Goal: Transaction & Acquisition: Purchase product/service

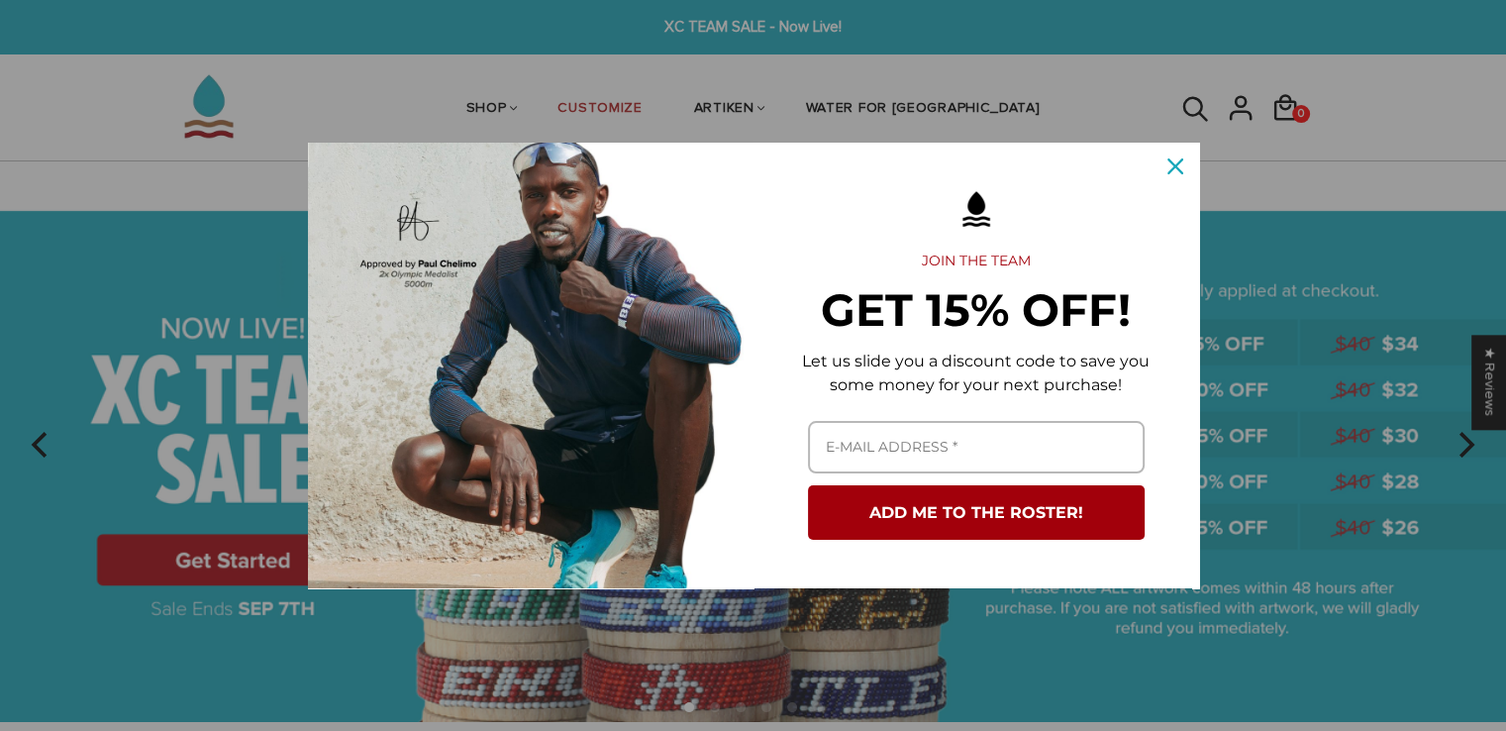
click at [1298, 417] on div "Marketing offer form" at bounding box center [753, 365] width 1506 height 731
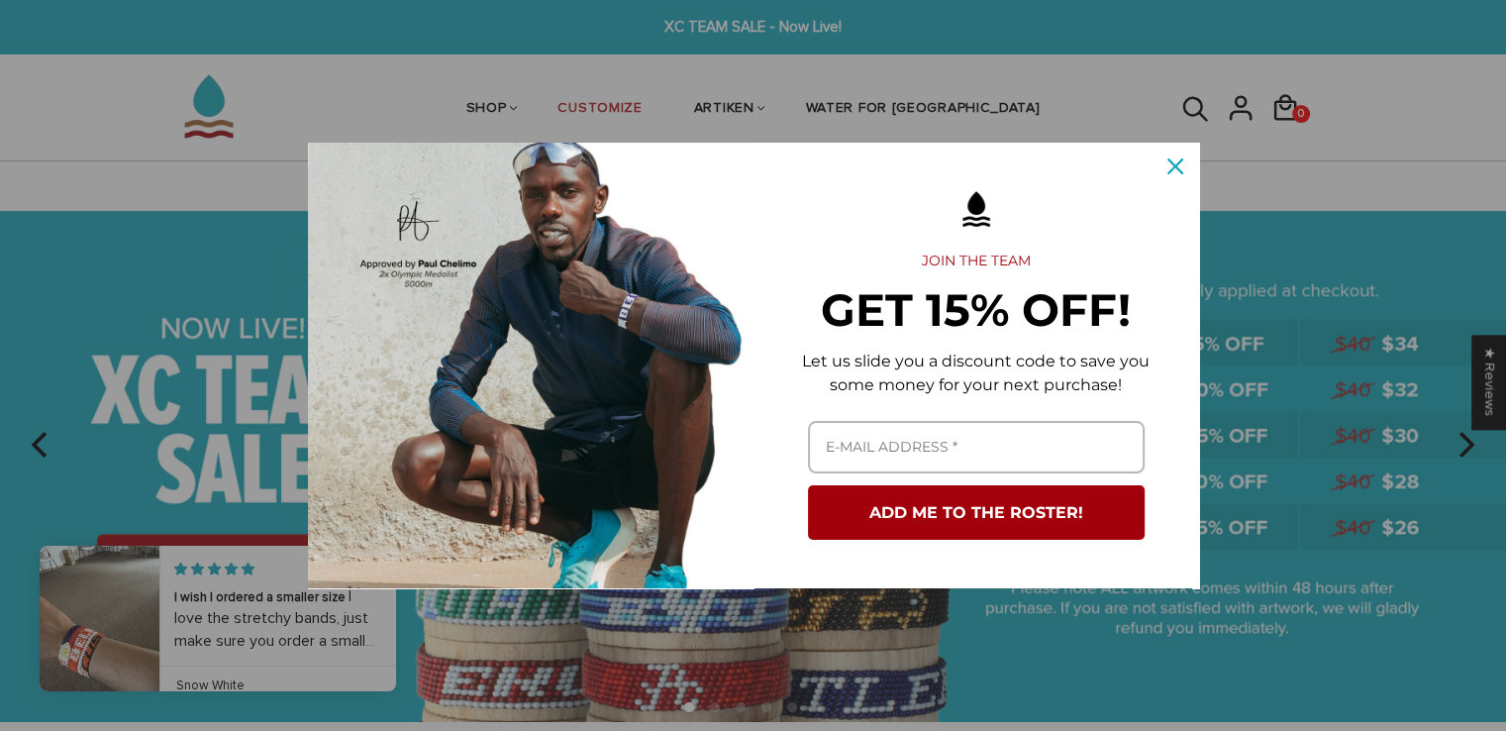
click at [158, 437] on div "Marketing offer form" at bounding box center [753, 365] width 1506 height 731
click at [1182, 169] on div "Close" at bounding box center [1176, 167] width 32 height 32
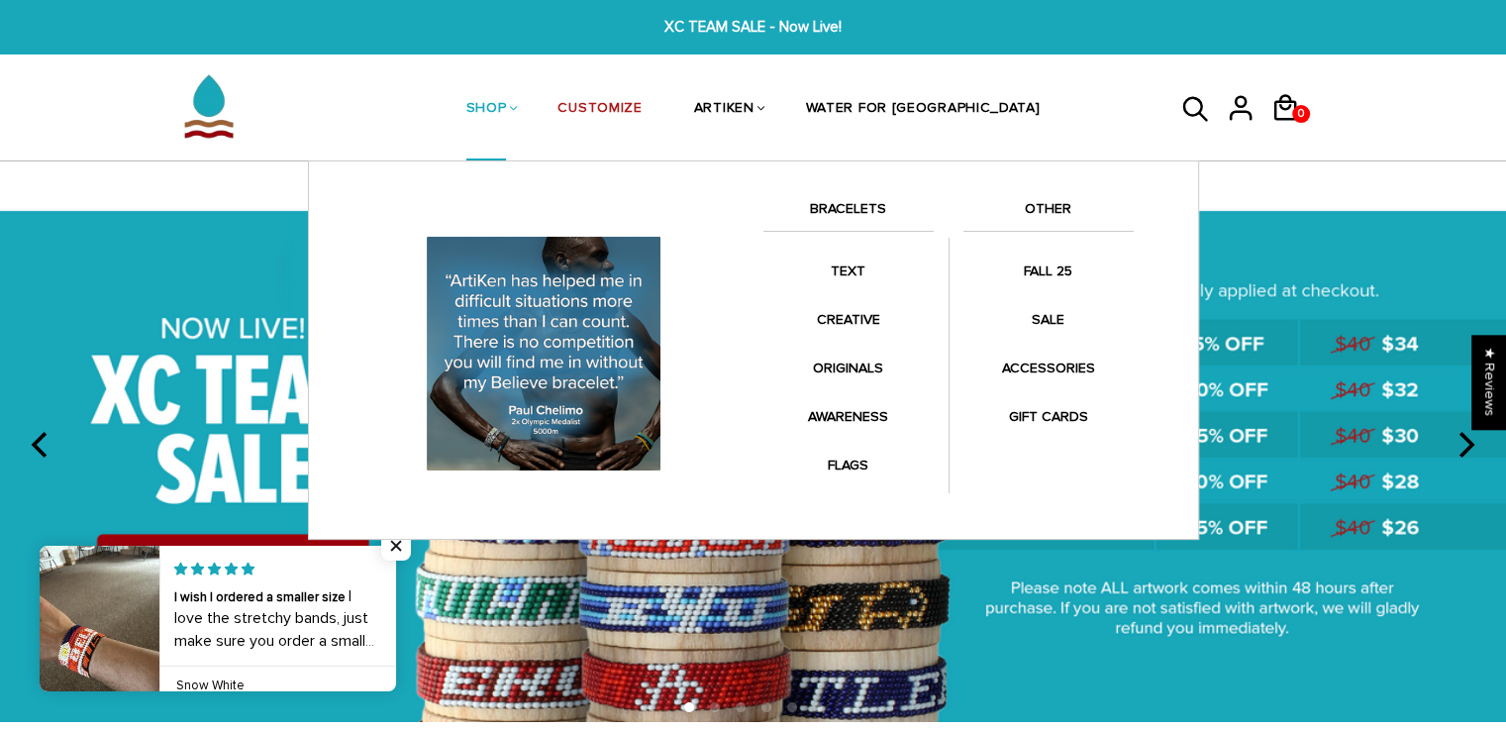
click at [507, 116] on link "SHOP" at bounding box center [486, 109] width 41 height 105
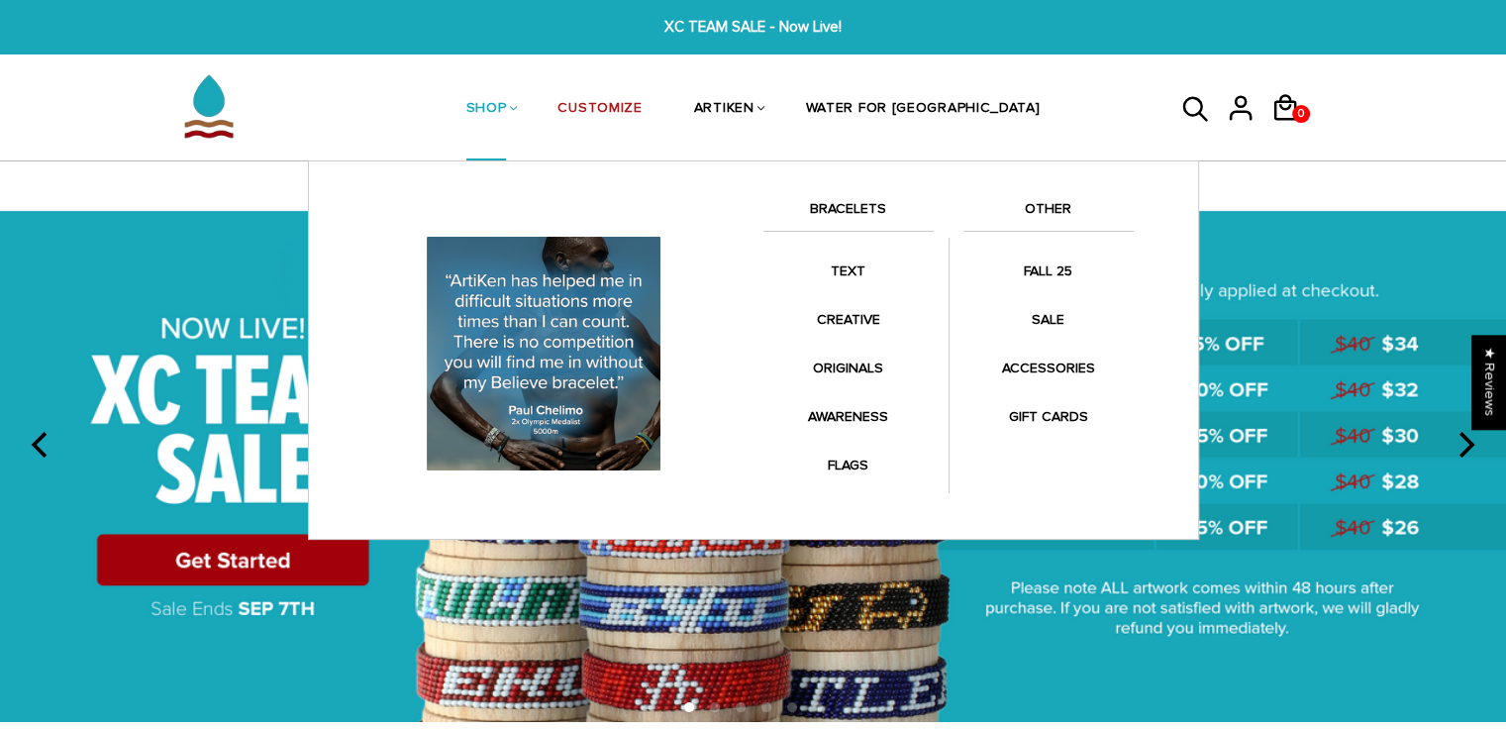
click at [844, 212] on link "BRACELETS" at bounding box center [848, 214] width 170 height 34
click at [856, 205] on link "BRACELETS" at bounding box center [848, 214] width 170 height 34
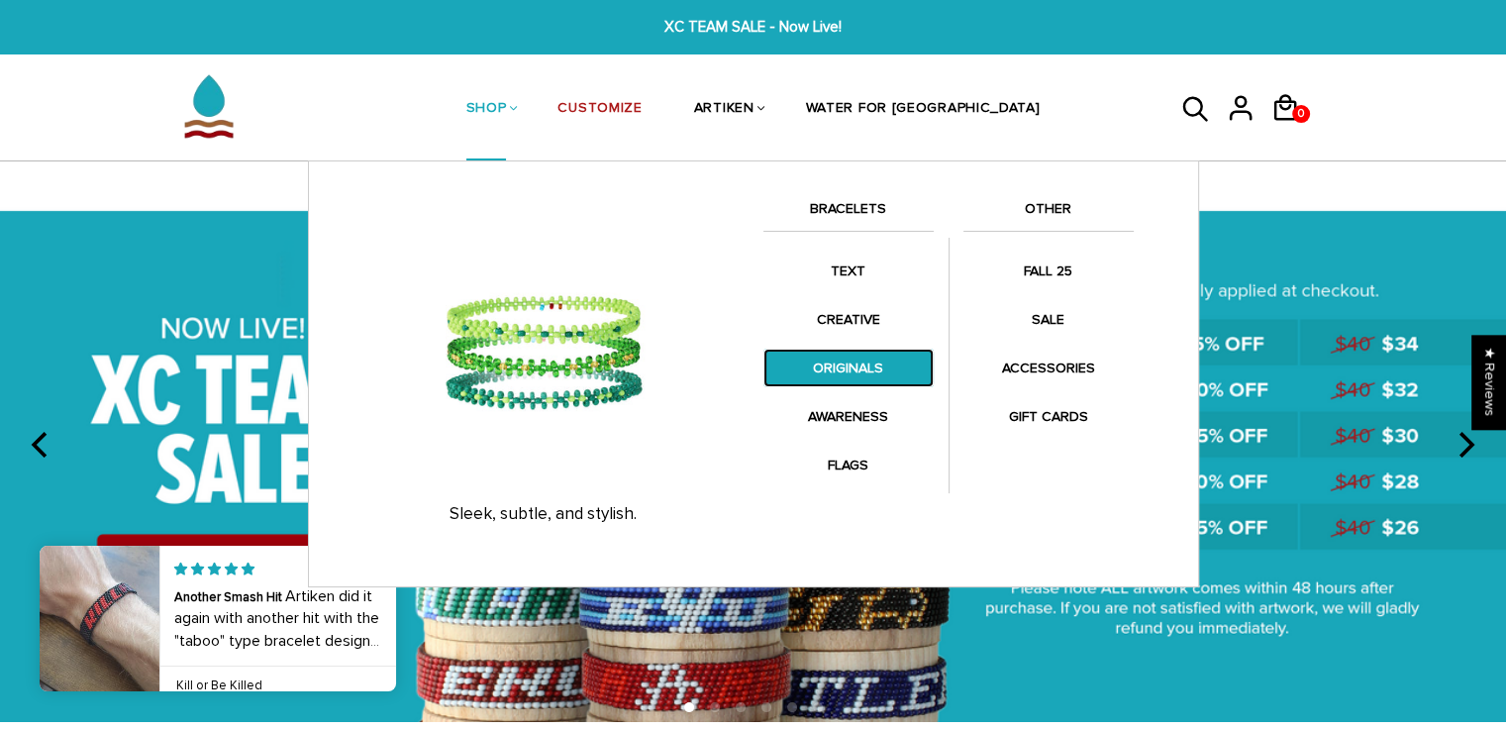
click at [813, 380] on link "ORIGINALS" at bounding box center [848, 368] width 170 height 39
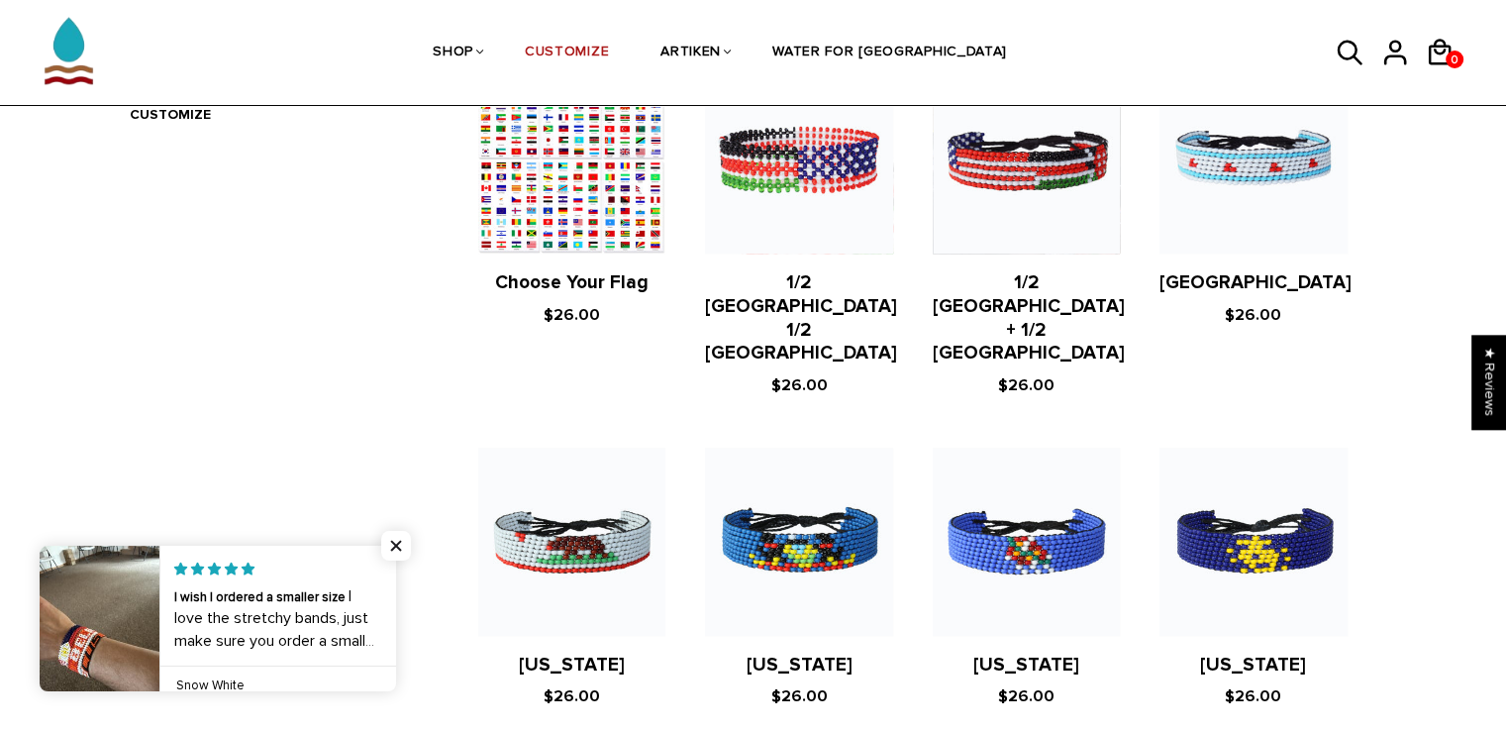
scroll to position [990, 0]
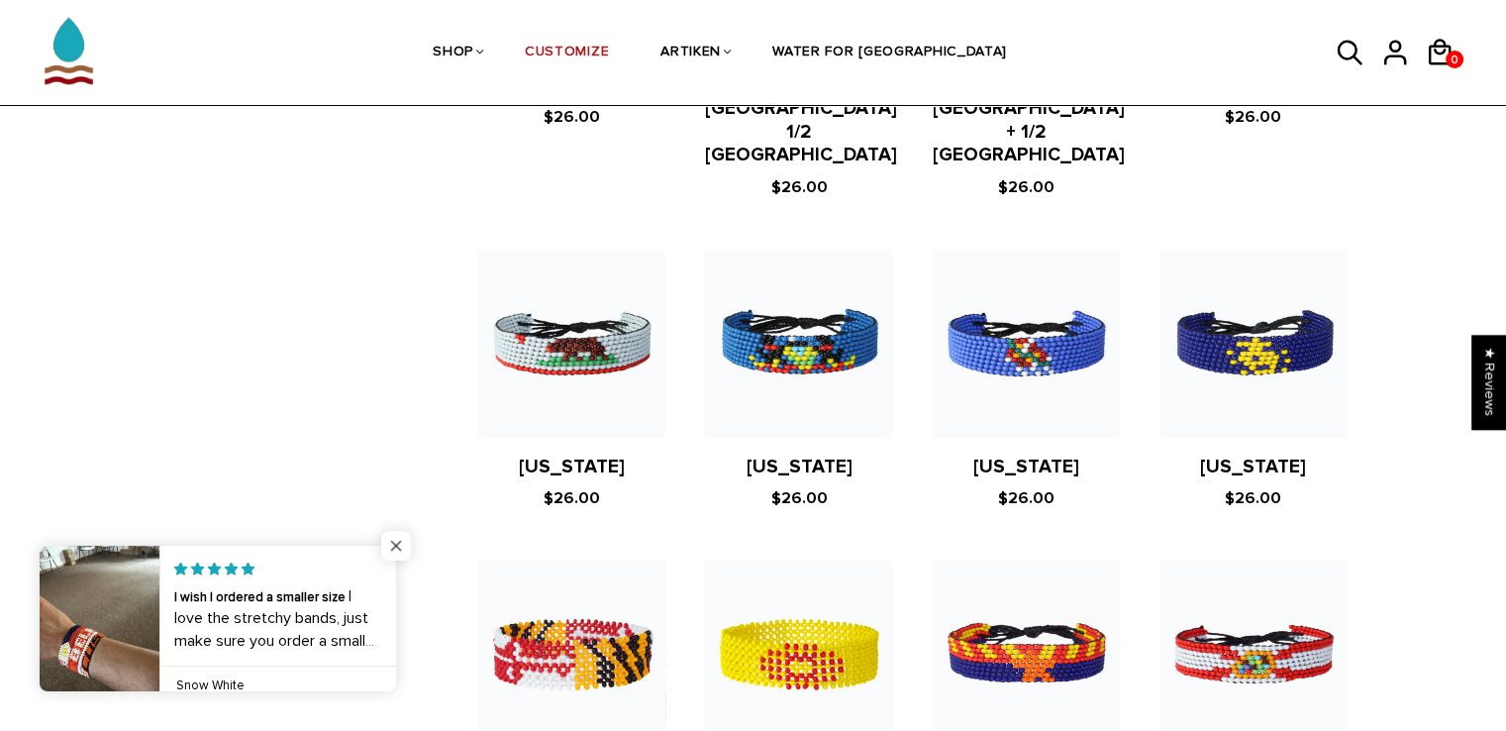
click at [397, 543] on span "Close popup widget" at bounding box center [396, 546] width 30 height 30
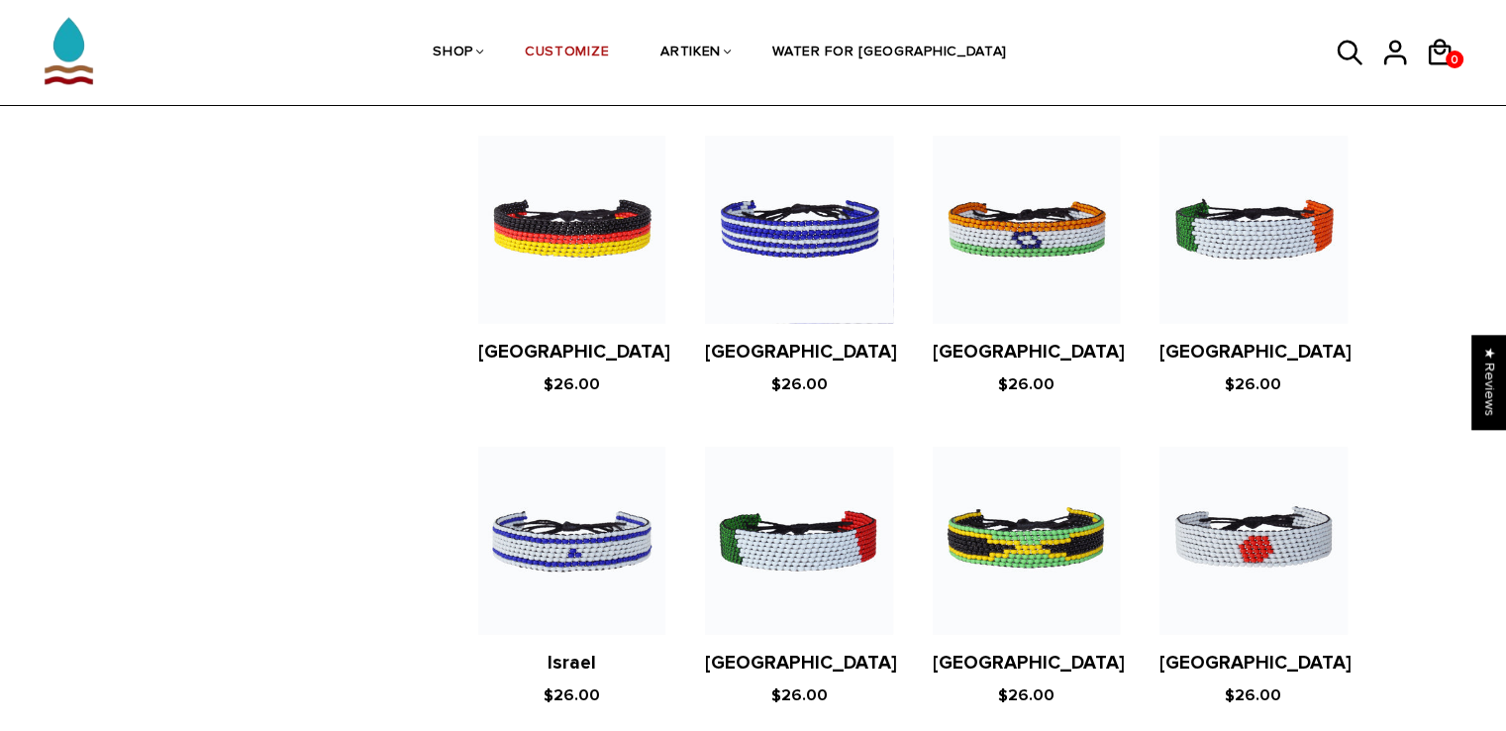
scroll to position [3565, 0]
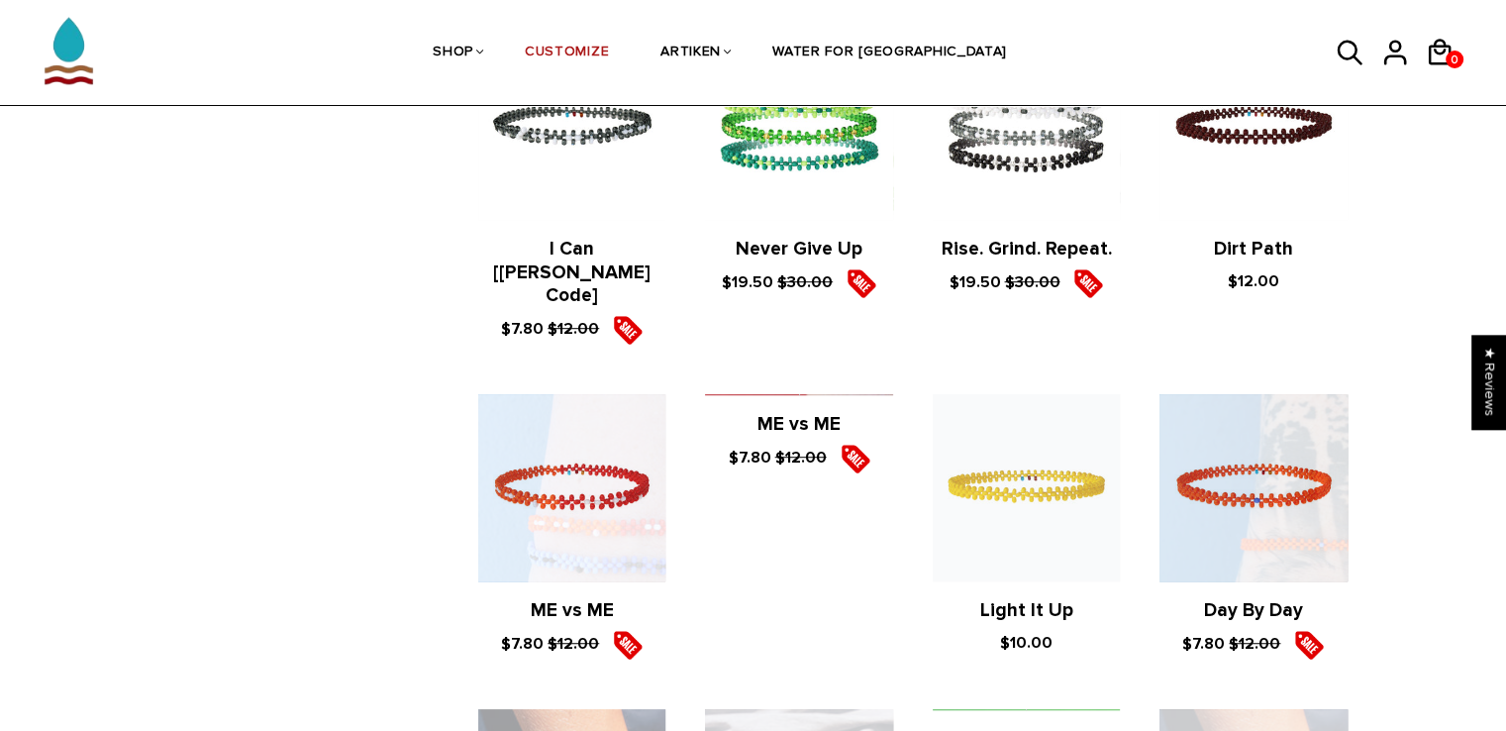
scroll to position [1782, 0]
